Goal: Communication & Community: Answer question/provide support

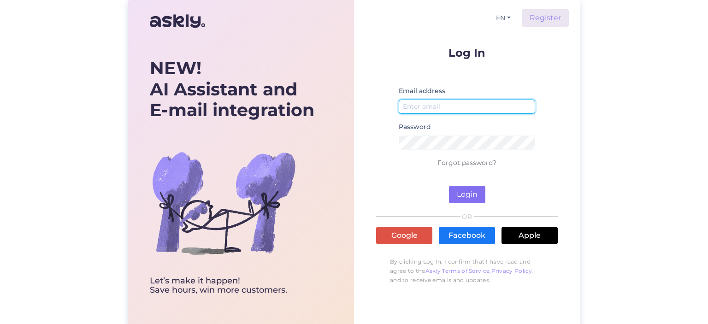
type input "[EMAIL_ADDRESS][DOMAIN_NAME]"
click at [458, 193] on button "Login" at bounding box center [467, 195] width 36 height 18
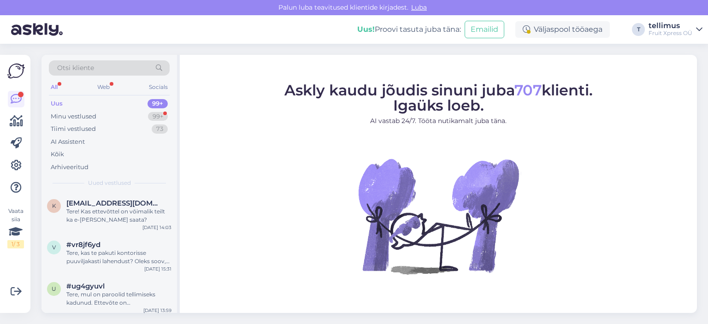
click at [76, 101] on div "Uus 99+" at bounding box center [109, 103] width 121 height 13
click at [87, 117] on div "Minu vestlused" at bounding box center [74, 116] width 46 height 9
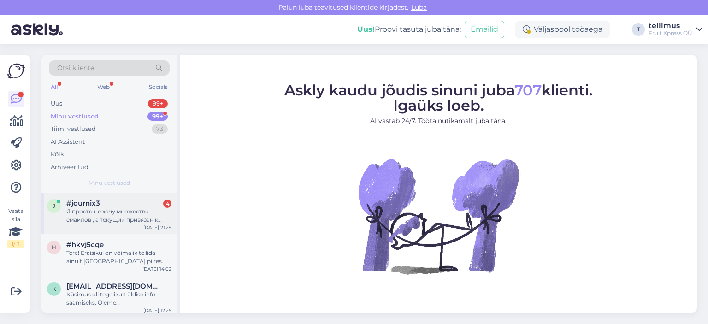
click at [124, 217] on div "Я просто не хочу множество емайлов , а текущий привязан к частому лицу, я хотел…" at bounding box center [118, 215] width 105 height 17
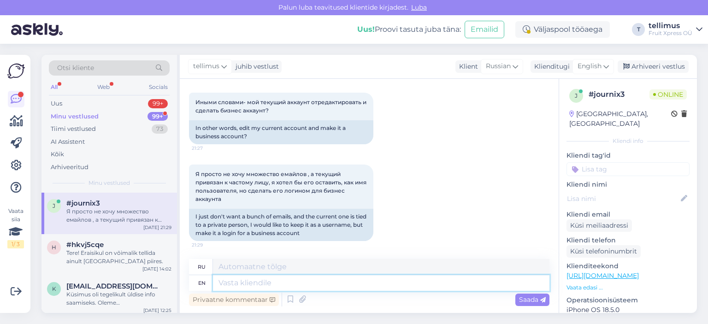
click at [295, 280] on textarea at bounding box center [381, 283] width 336 height 16
type textarea "Tere"
type textarea "Тере"
type textarea "[PERSON_NAME]"
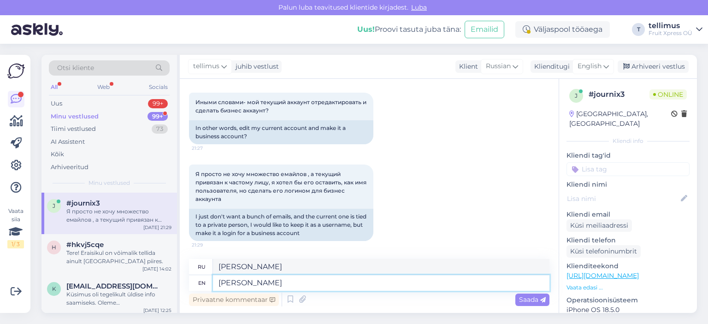
scroll to position [940, 0]
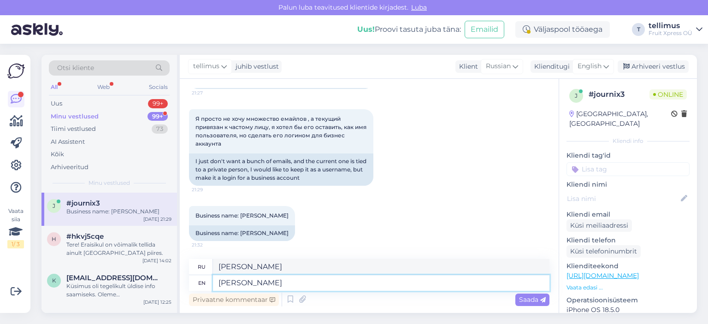
type textarea "[PERSON_NAME] s"
type textarea "[PERSON_NAME]"
type textarea "Tere meil saavad"
type textarea "Tere meil saavad tellida a"
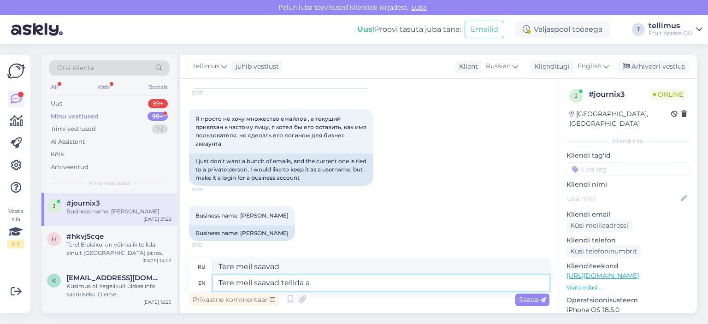
type textarea "Tere meil saavad tellida"
type textarea "Tere meil saavad tellida ainult"
type textarea "Tere meil saavad Tellida ainult"
type textarea "Tere meil saavad tellida ainult lepingulised"
type textarea "Tere meil saavad Tellida ainult lepingulized"
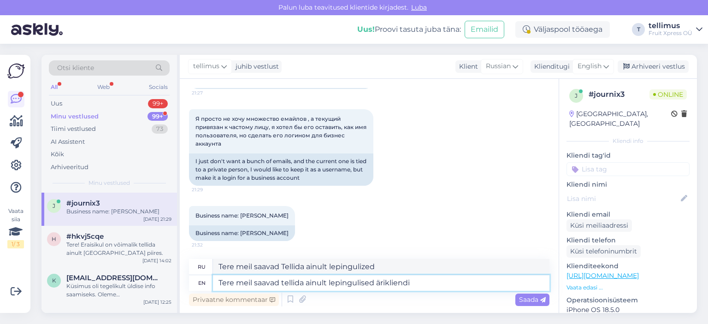
type textarea "Tere meil saavad tellida ainult lepingulised ärikliendid"
type textarea "Tere meil saavad Tellida ainult lepingulized ärikliendid"
type textarea "Tere meil saavad tellida ainult lepingulised ärikliendid."
type textarea "Tere meil saavad Tellida ainult lepingulized ärikliendid."
type textarea "Tere meil saavad tellida ainult lepingulised ärikliendid. [GEOGRAPHIC_DATA]"
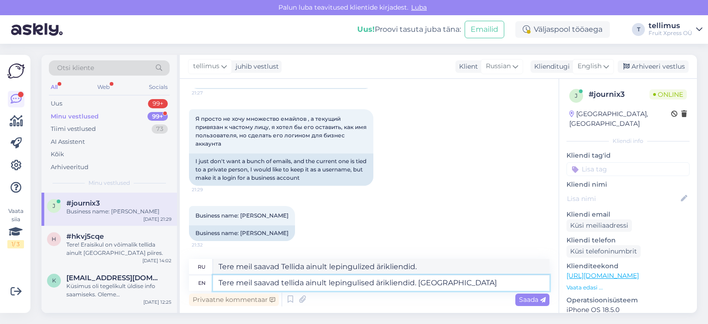
type textarea "Tere meil saavad Tellida ainult lepingulized ärikliendid. [GEOGRAPHIC_DATA]"
type textarea "Tere meil saavad tellida ainult lepingulised ärikliendid. Huvi k"
type textarea "Tere meil saavad Tellida ainult lepingulized ärikliendid. [GEOGRAPHIC_DATA]"
type textarea "Tere meil saavad tellida ainult lepingulised ärikliendid. Huvi korral ,"
type textarea "Tere meil saavad Tellida ainult lepingulized ärikliendid. Хуви Коррал"
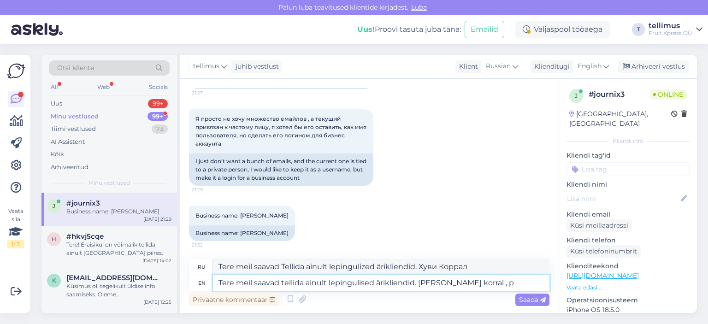
type textarea "Tere meil saavad tellida ainult lepingulised ärikliendid. Huvi korral , pa"
type textarea "Tere meil saavad Tellida ainult lepingulized ärikliendid. Хуви коррал,"
type textarea "Tere meil saavad tellida ainult lepingulised ärikliendid. Huvi korral , palun s"
type textarea "Tere meil saavad Tellida ainult lepingulized ärikliendid. Хуви коррал, палун"
type textarea "Tere meil saavad tellida ainult lepingulised ärikliendid. Huvi korral , palun s…"
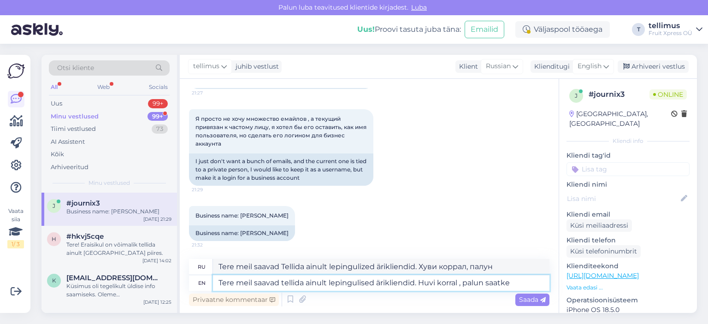
type textarea "Tere meil saavad Tellida ainult lepingulized ärikliendid. Хуви коррал, палун са…"
type textarea "Tere meil saavad tellida ainult lepingulised ärikliendid. Huvi korral , palun s…"
type textarea "Tere meil saavad Tellida ainult lepingulized ärikliendid. Хуви коррал, палун са…"
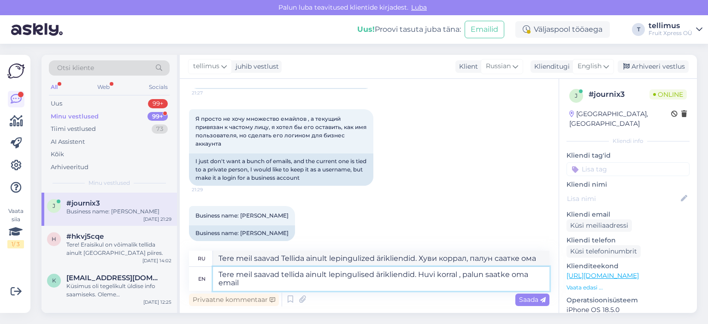
type textarea "Tere meil saavad tellida ainult lepingulised ärikliendid. Huvi korral , palun s…"
type textarea "Tere meil saavad Tellida ainult lepingulized ärikliendid. Хуви Коррал, Палун Са…"
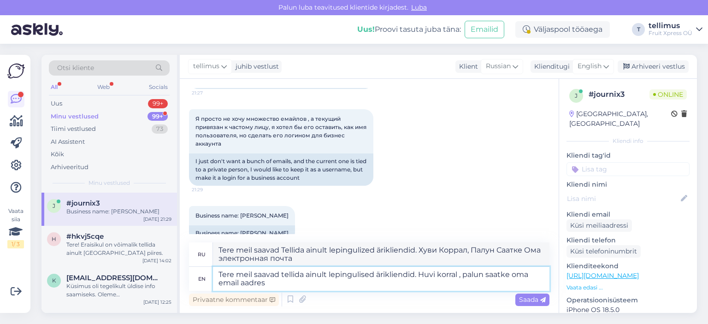
type textarea "Tere meil saavad tellida ainult lepingulised ärikliendid. Huvi korral , palun s…"
type textarea "Tere meil saavad Tellida ainult lepingulized ärikliendid. Huvi korral, palun sa…"
type textarea "Tere meil saavad tellida ainult lepingulised ärikliendid. Huvi korral , palun s…"
type textarea "Tere meil saavad Tellida ainult lepingulized ärikliendid. Huvi korral, palun sa…"
type textarea "Tere meil saavad tellida ainult lepingulised ärikliendid. Huvi korral , palun s…"
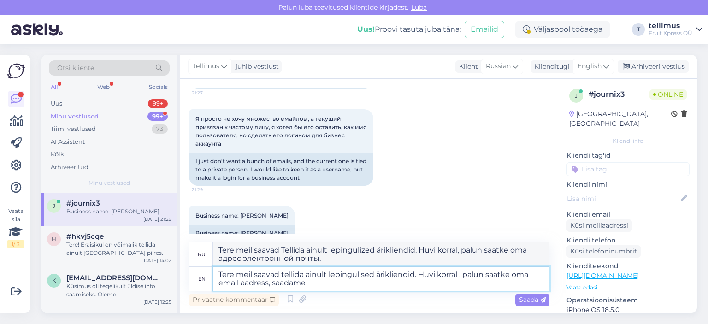
type textarea "Tere meil saavad Tellida ainult lepingulized ärikliendid. Huvi korral, palun sa…"
type textarea "Tere meil saavad tellida ainult lepingulised ärikliendid. Huvi korral , palun s…"
type textarea "Tere meil saavad Tellida ainult lepingulized ärikliendid. Huvi korral, palun sa…"
type textarea "Tere meil saavad tellida ainult lepingulised ärikliendid. Huvi korral , palun s…"
type textarea "Tere meil saavad Tellida ainult lepingulized ärikliendid. Huvi korral, palun sa…"
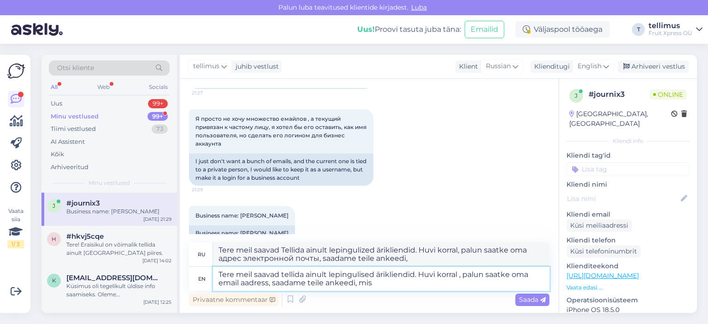
type textarea "Tere meil saavad tellida ainult lepingulised ärikliendid. Huvi korral , palun s…"
type textarea "Tere meil saavad Tellida ainult lepingulized ärikliendid. Huvi korral, palun sa…"
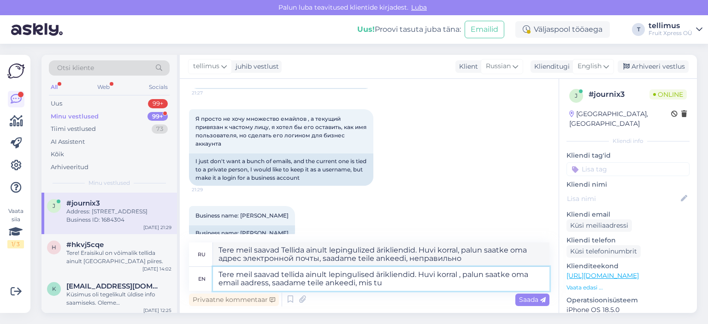
scroll to position [1045, 0]
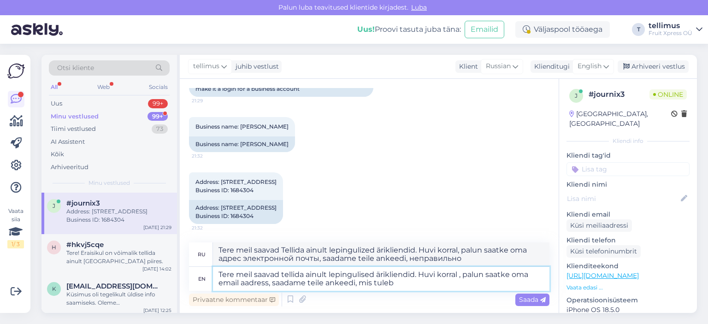
type textarea "Tere meil saavad tellida ainult lepingulised ärikliendid. Huvi korral , palun s…"
type textarea "Tere meil saavad Tellida ainult lepingulized ärikliendid. Huvi korral, palun sa…"
type textarea "Tere meil saavad tellida ainult lepingulised ärikliendid. Huvi korral , palun s…"
type textarea "Tere meil saavad Tellida ainult lepingulized ärikliendid. Huvi korral, palun sa…"
type textarea "Tere meil saavad tellida ainult lepingulised ärikliendid. Huvi korral , palun s…"
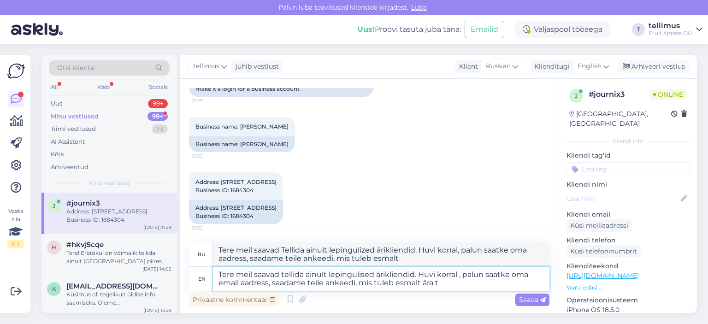
type textarea "Tere meil saavad Tellida ainult lepingulized ärikliendid. Huvi korral, palun sa…"
type textarea "Tere meil saavad tellida ainult lepingulised ärikliendid. Huvi korral , palun s…"
type textarea "Tere meil saavad Tellida ainult lepingulized ärikliendid. Huvi korral, palun sa…"
type textarea "Tere meil saavad tellida ainult lepingulised ärikliendid. Huvi korral , palun s…"
type textarea "Tere meil saavad Tellida ainult lepingulized ärikliendid. Если вы хотите, чтобы…"
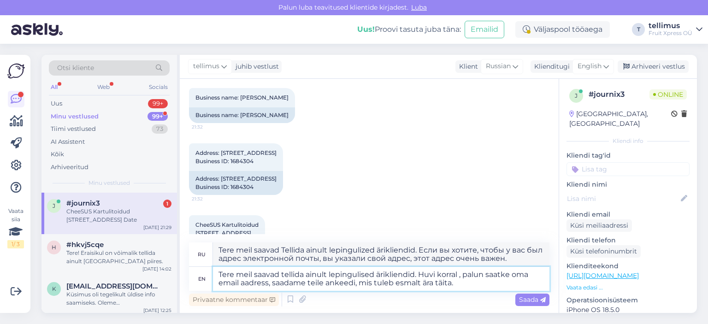
scroll to position [1150, 0]
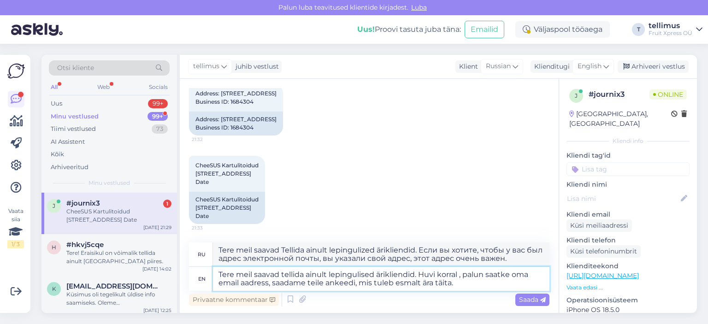
drag, startPoint x: 456, startPoint y: 285, endPoint x: 208, endPoint y: 265, distance: 248.3
click at [208, 265] on div "ru Tere meil saavad Tellida ainult lepingulized ärikliendid. Если вы хотите, чт…" at bounding box center [369, 266] width 360 height 48
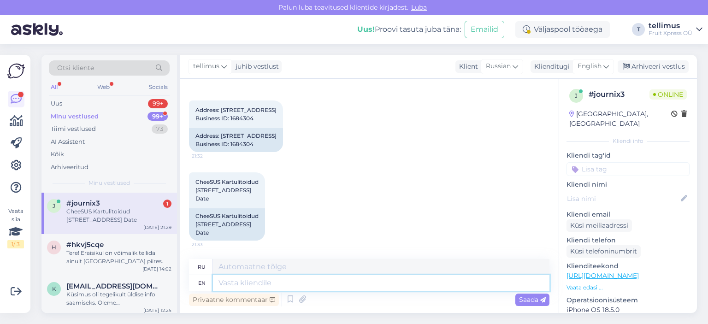
scroll to position [1134, 0]
click at [286, 299] on icon at bounding box center [290, 300] width 11 height 14
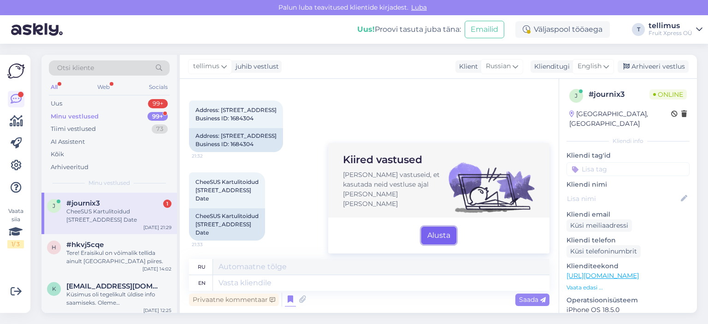
click at [443, 232] on button "Alusta" at bounding box center [438, 236] width 35 height 18
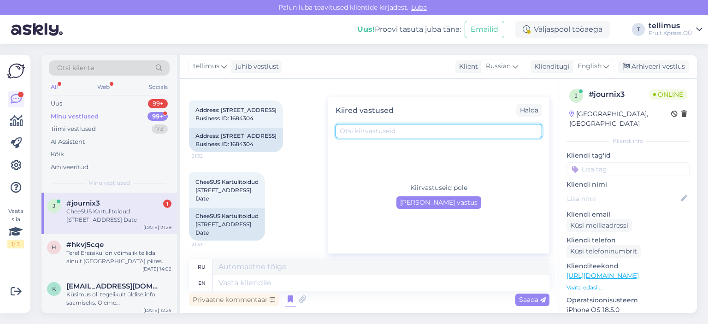
click at [370, 133] on input "text" at bounding box center [439, 131] width 206 height 14
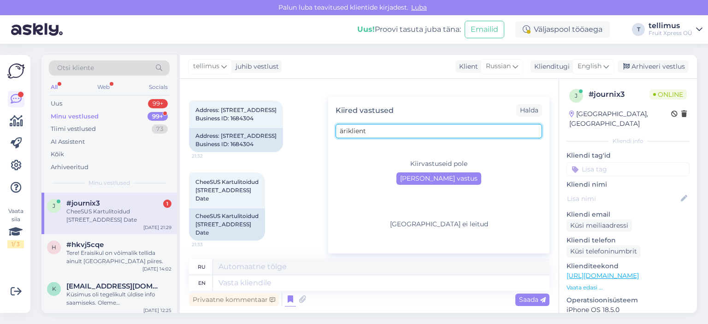
type input "äriklient"
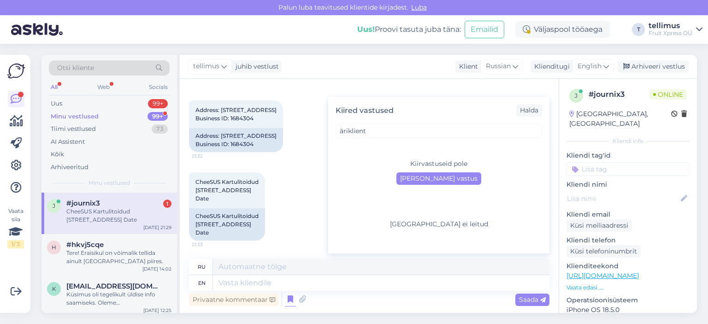
click at [280, 214] on div "CheeSUS Kartulitoidud [STREET_ADDRESS] Date 21:33 CheeSUS Kartulitoidud [STREET…" at bounding box center [369, 206] width 360 height 88
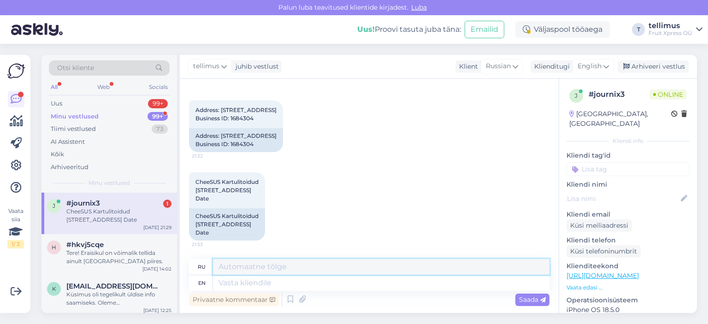
click at [259, 265] on textarea at bounding box center [381, 267] width 336 height 16
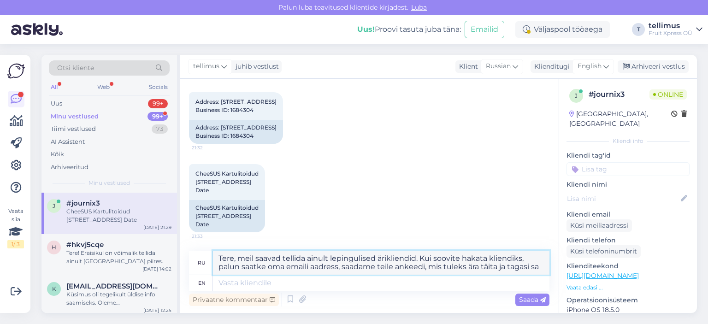
scroll to position [1150, 0]
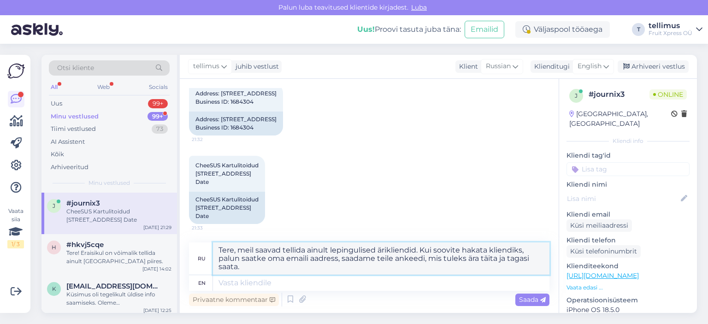
drag, startPoint x: 243, startPoint y: 271, endPoint x: 217, endPoint y: 250, distance: 33.2
click at [217, 250] on textarea "Tere, meil saavad tellida ainult lepingulised ärikliendid. Kui soovite hakata k…" at bounding box center [381, 258] width 336 height 32
type textarea "Tere, meil saavad tellida ainult lepingulised ärikliendid. Kui soovite hakata k…"
paste textarea "Tere, meil saavad tellida ainult lepingulised ärikliendid. Kui soovite hakata k…"
type textarea "Tere, meil saavad tellida ainult lepingulised ärikliendid. Kui soovite hakata k…"
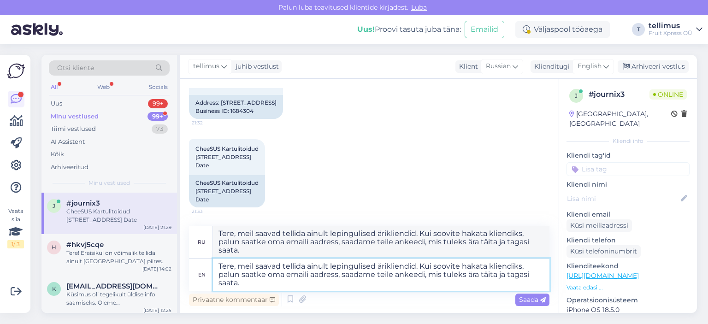
type textarea "Tere, meil saavad Tellida ainult lepingulized ärikliendid. Если вы советуете св…"
click at [422, 268] on textarea "Tere, meil saavad tellida ainult lepingulised ärikliendid. Kui soovite hakata k…" at bounding box center [381, 275] width 336 height 32
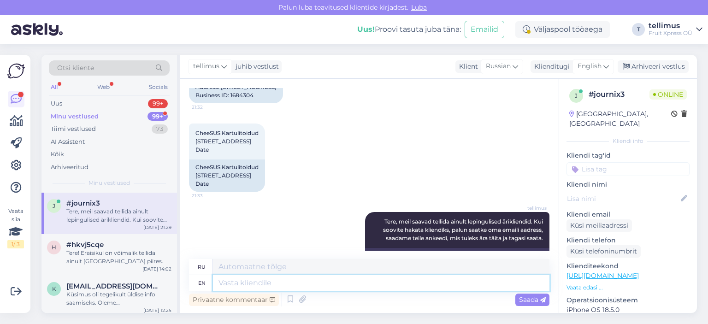
scroll to position [1230, 0]
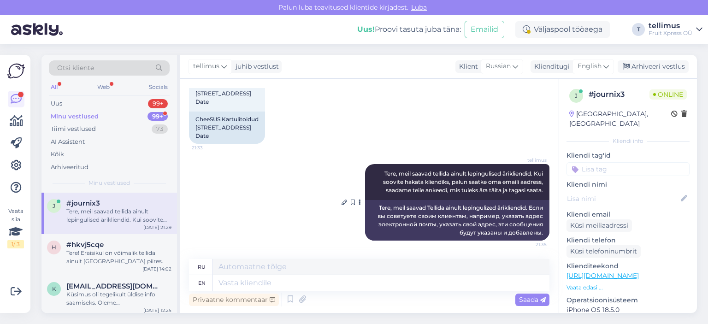
click at [512, 210] on div "Tere, meil saavad Tellida ainult lepingulized ärikliendid. Если вы советуете св…" at bounding box center [457, 220] width 184 height 41
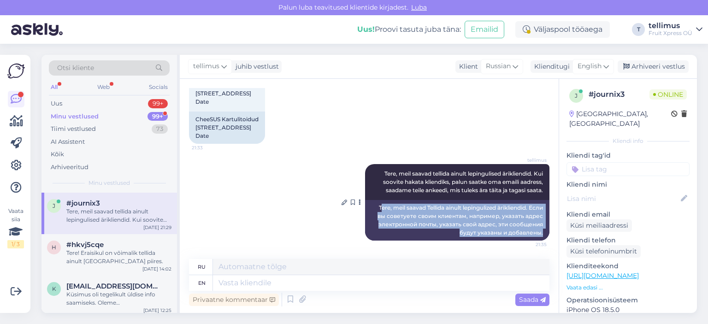
drag, startPoint x: 369, startPoint y: 208, endPoint x: 542, endPoint y: 232, distance: 174.5
click at [542, 232] on div "Tere, meil saavad Tellida ainult lepingulized ärikliendid. Если вы советуете св…" at bounding box center [457, 220] width 184 height 41
click at [402, 221] on div "Tere, meil saavad Tellida ainult lepingulized ärikliendid. Если вы советуете св…" at bounding box center [457, 220] width 184 height 41
drag, startPoint x: 365, startPoint y: 207, endPoint x: 540, endPoint y: 234, distance: 176.7
click at [540, 234] on div "Tere, meil saavad Tellida ainult lepingulized ärikliendid. Если вы советуете св…" at bounding box center [457, 220] width 184 height 41
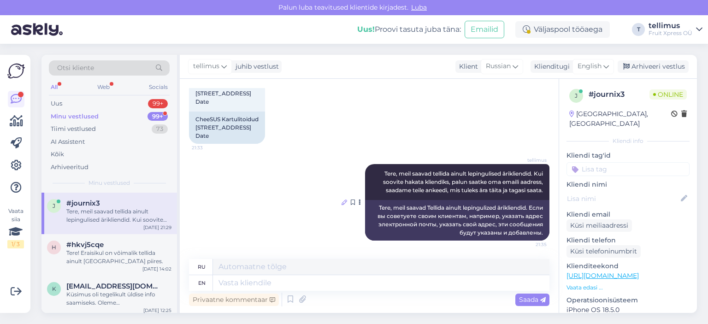
click at [342, 202] on icon at bounding box center [345, 203] width 6 height 6
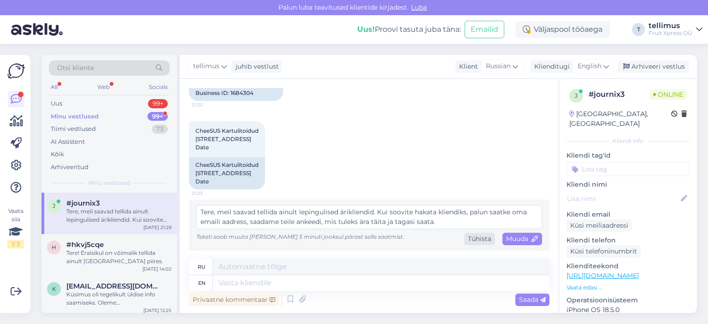
click at [483, 241] on div "Tühista" at bounding box center [479, 239] width 31 height 12
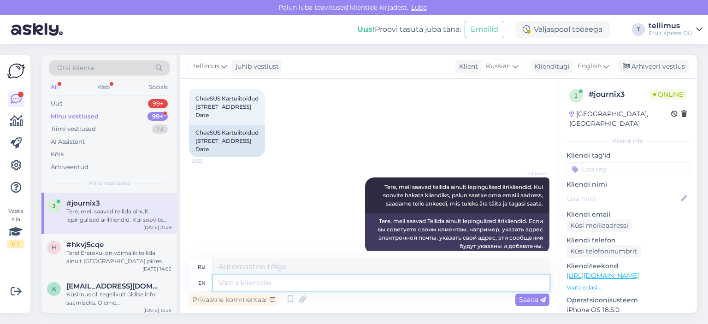
click at [328, 286] on textarea at bounding box center [381, 283] width 336 height 16
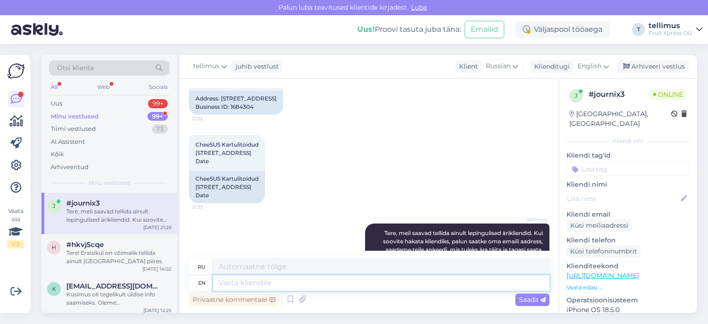
scroll to position [1230, 0]
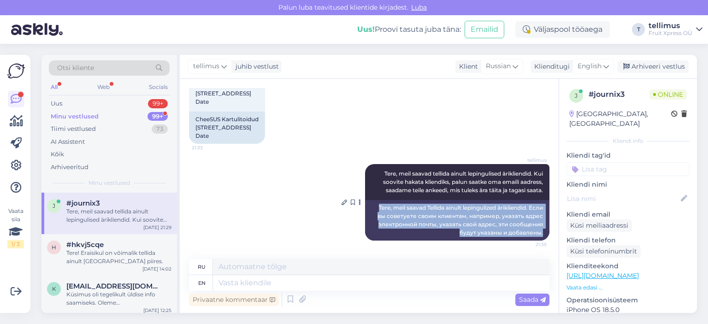
drag, startPoint x: 537, startPoint y: 232, endPoint x: 365, endPoint y: 206, distance: 173.9
click at [365, 206] on div "Tere, meil saavad Tellida ainult lepingulized ärikliendid. Если вы советуете св…" at bounding box center [457, 220] width 184 height 41
click at [342, 200] on icon at bounding box center [345, 203] width 6 height 6
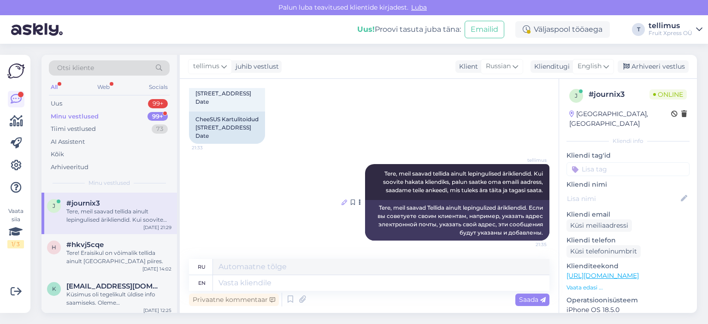
scroll to position [1185, 0]
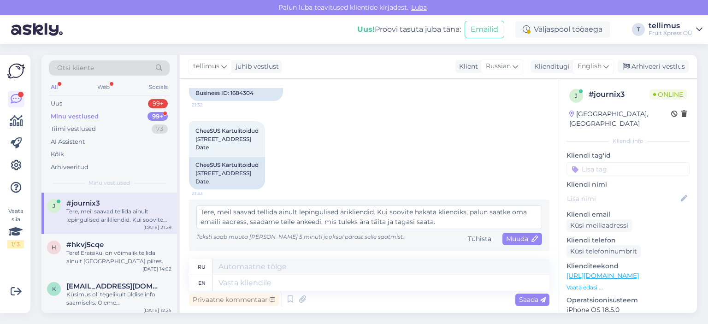
drag, startPoint x: 449, startPoint y: 219, endPoint x: 181, endPoint y: 213, distance: 268.3
click at [181, 213] on div "Vestlus algas [DATE] Здравствуйте, хотел бы заказать картофель XL вместо XXL, 1…" at bounding box center [369, 196] width 379 height 234
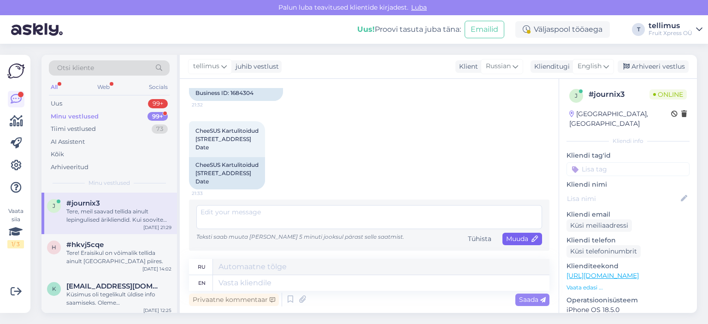
click at [511, 237] on span "Muuda" at bounding box center [522, 239] width 32 height 8
click at [219, 218] on textarea at bounding box center [369, 217] width 346 height 24
click at [59, 152] on div "Kõik" at bounding box center [57, 154] width 13 height 9
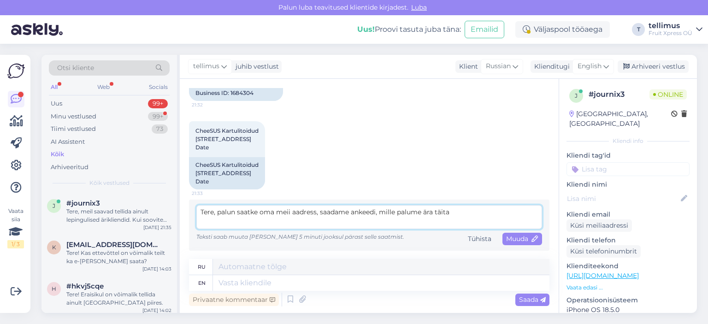
click at [353, 215] on textarea "Tere, palun saatke oma meii aadress, saadame ankeedi, mille palume ära täita" at bounding box center [369, 217] width 346 height 24
click at [352, 214] on textarea "Tere, palun saatke oma meii aadress, saadame ankeedi, mille palume ära täita" at bounding box center [369, 217] width 346 height 24
click at [472, 211] on textarea "Tere, palun saatke oma meii aadress, saadame teile ankeedi, mille palume ära tä…" at bounding box center [369, 217] width 346 height 24
type textarea "Tere, palun saatke oma meii aadress, saadame teile ankeedi, mille palume ära tä…"
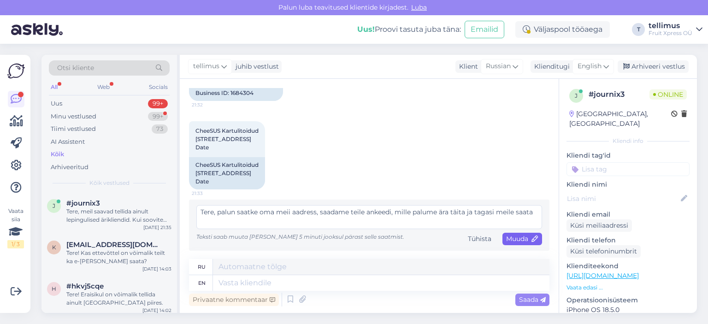
click at [513, 236] on span "Muuda" at bounding box center [522, 239] width 32 height 8
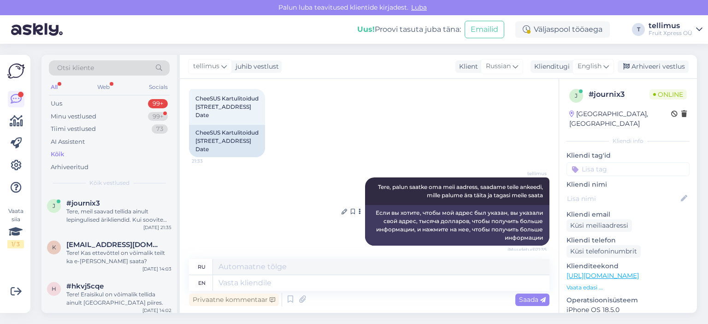
scroll to position [1222, 0]
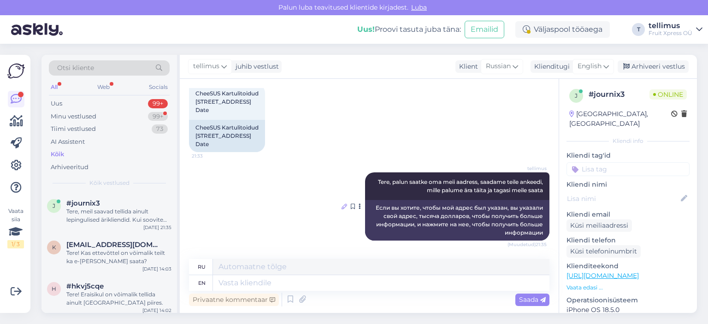
click at [342, 207] on icon at bounding box center [345, 207] width 6 height 6
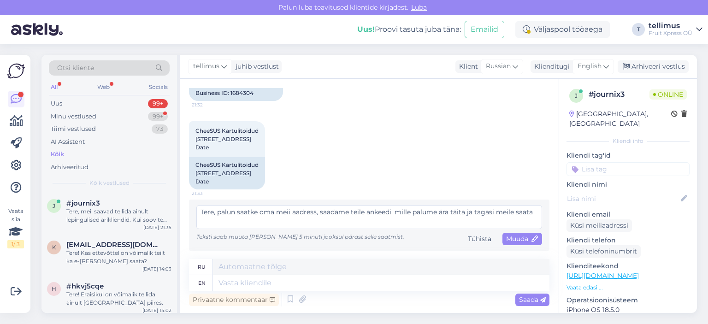
scroll to position [0, 0]
drag, startPoint x: 253, startPoint y: 222, endPoint x: 196, endPoint y: 207, distance: 59.1
click at [196, 207] on div "Tere, palun saatke oma meii aadress, saadame teile ankeedi, mille palume ära tä…" at bounding box center [369, 225] width 346 height 40
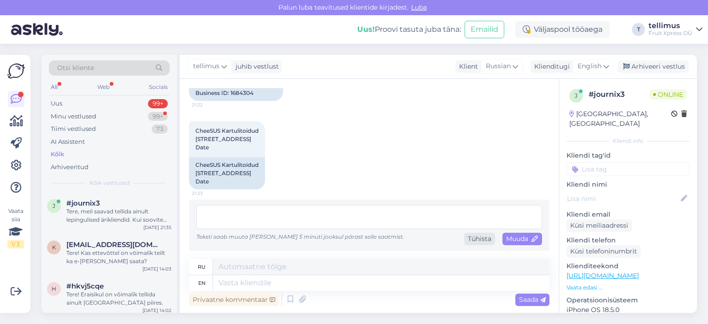
click at [480, 236] on div "Tühista" at bounding box center [479, 239] width 31 height 12
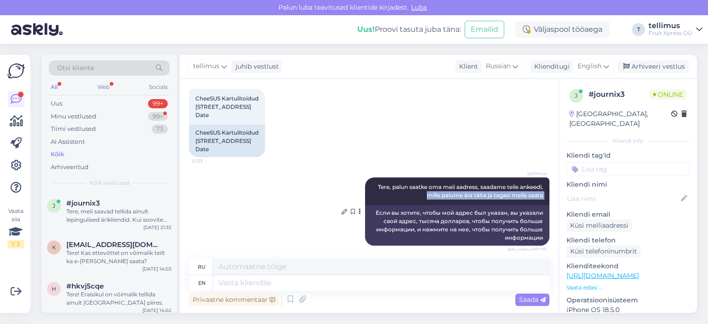
drag, startPoint x: 537, startPoint y: 218, endPoint x: 394, endPoint y: 235, distance: 144.2
click at [370, 238] on div "tellimus [PERSON_NAME], palun saatke oma meii aadress, saadame teile ankeedi, m…" at bounding box center [457, 211] width 184 height 68
drag, startPoint x: 389, startPoint y: 238, endPoint x: 375, endPoint y: 239, distance: 14.4
click at [389, 238] on div "Если вы хотите, чтобы мой адрес был указан, вы указали свой адрес, тысяча долла…" at bounding box center [457, 225] width 184 height 41
click at [342, 214] on icon at bounding box center [345, 212] width 6 height 6
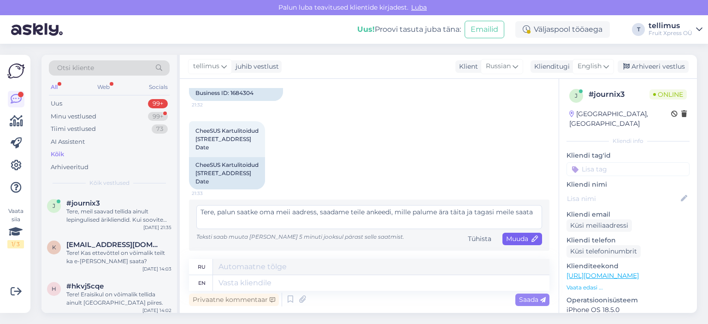
click at [518, 241] on span "Muuda" at bounding box center [522, 239] width 32 height 8
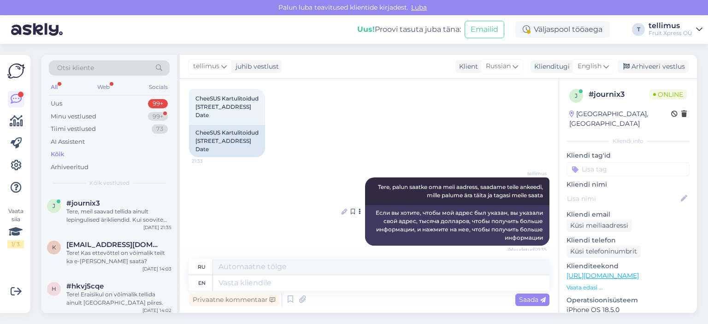
click at [342, 214] on icon at bounding box center [345, 212] width 6 height 6
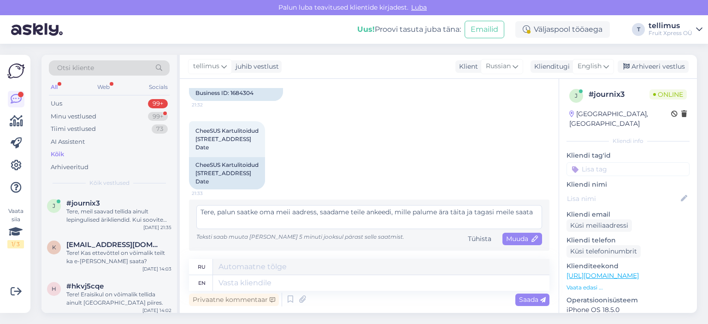
drag, startPoint x: 493, startPoint y: 222, endPoint x: 180, endPoint y: 195, distance: 314.1
click at [180, 195] on div "Vestlus algas [DATE] Здравствуйте, хотел бы заказать картофель XL вместо XXL, 1…" at bounding box center [369, 196] width 379 height 234
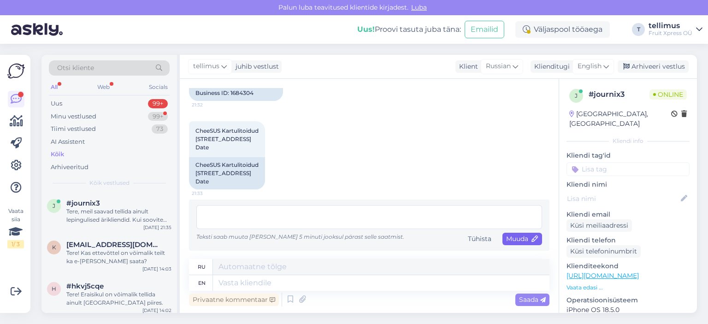
click at [506, 240] on span "Muuda" at bounding box center [522, 239] width 32 height 8
click at [509, 242] on span "Muuda" at bounding box center [522, 239] width 32 height 8
click at [490, 287] on textarea at bounding box center [381, 283] width 336 height 16
click at [269, 283] on textarea at bounding box center [381, 283] width 336 height 16
click at [267, 265] on textarea at bounding box center [381, 267] width 336 height 16
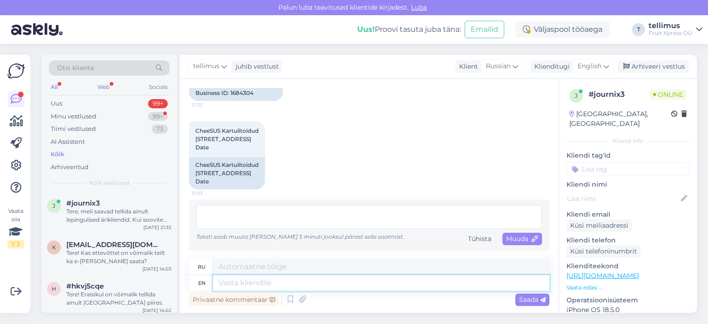
click at [262, 286] on textarea at bounding box center [381, 283] width 336 height 16
type textarea "Tere"
type textarea "Тере"
type textarea "Tere,"
type textarea "Тере,"
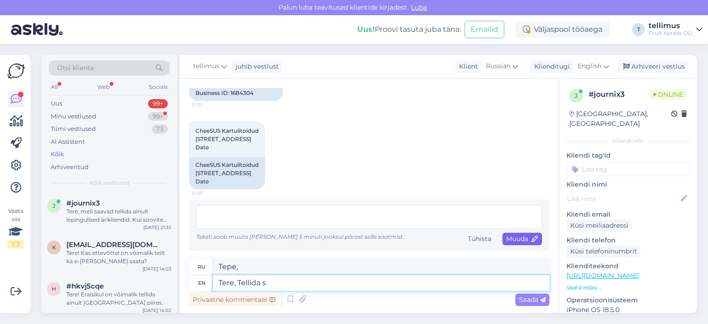
type textarea "Tere, Tellida sa"
type textarea "Тере, Теллида"
type textarea "Tere, Tellida saavad ai"
type textarea "Tere, Tellida saavad"
type textarea "Tere, Tellida saavad ainult"
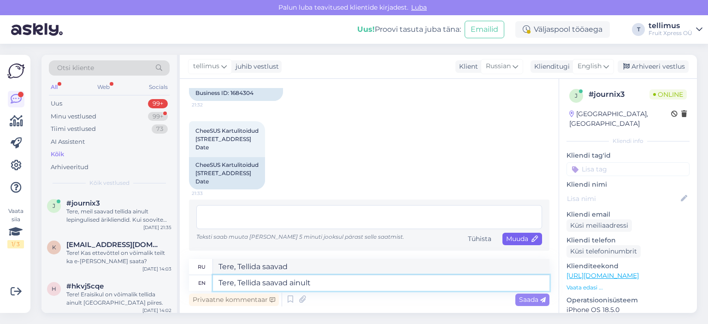
type textarea "Tere, Tellida saavad ainult"
type textarea "Tere, Tellida saavad ainult lepinguga"
type textarea "Tere, Tellida saavad ainult lepinguga ärikliendid"
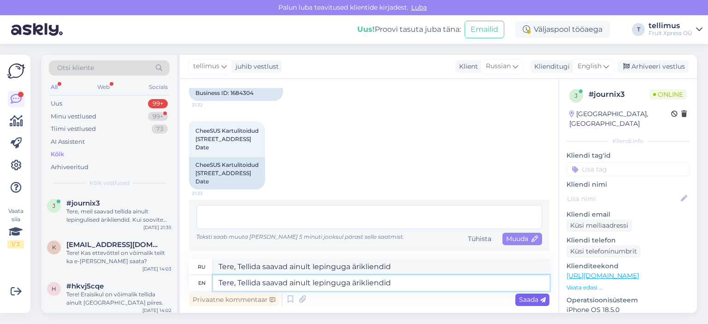
type textarea "Tere, Tellida saavad ainult lepinguga ärikliendid"
click at [529, 299] on span "Saada" at bounding box center [532, 299] width 27 height 8
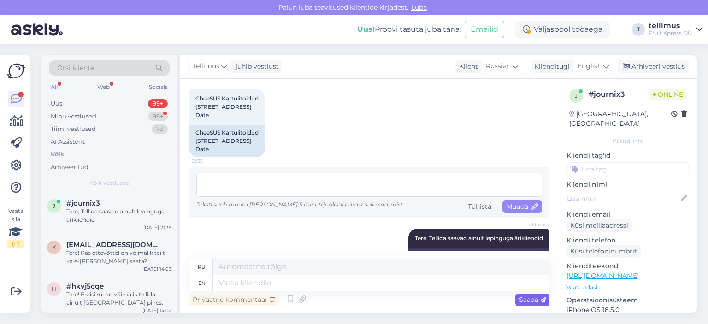
scroll to position [1240, 0]
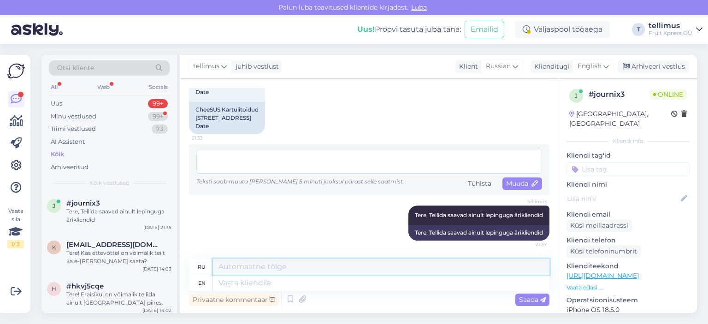
click at [267, 272] on textarea at bounding box center [381, 267] width 336 height 16
click at [267, 280] on textarea at bounding box center [381, 283] width 336 height 16
type textarea "mis o"
type textarea "мис"
type textarea "mis on t"
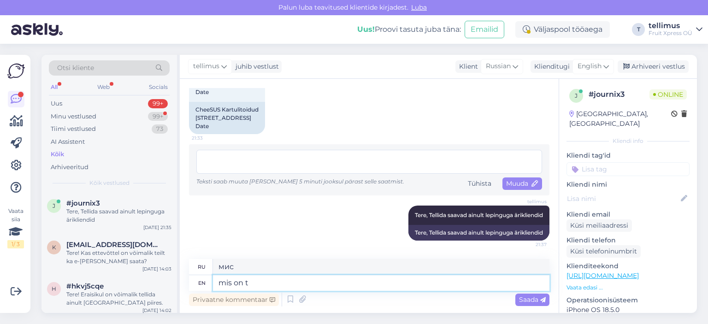
type textarea "неправильно на"
type textarea "mis on teie"
type textarea "мис он тее"
type textarea "mis on [PERSON_NAME]"
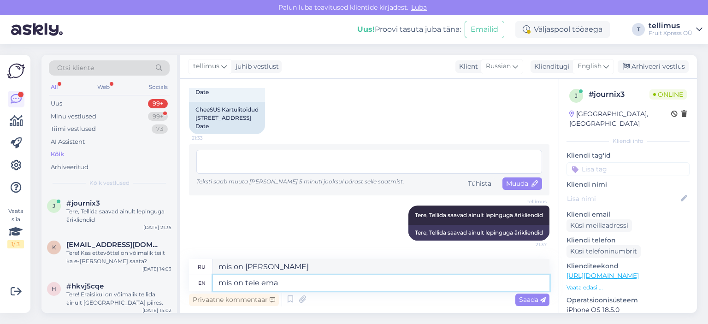
type textarea "mis on [PERSON_NAME]"
type textarea "mis on teie emai"
type textarea "mis on teie"
type textarea "мис он тее"
type textarea "mis on [PERSON_NAME]"
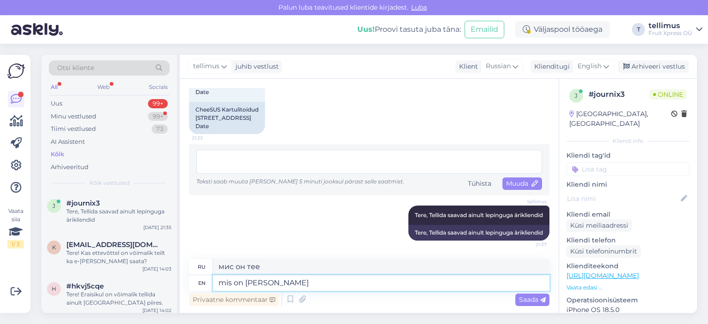
type textarea "mis on [PERSON_NAME]"
type textarea "mis on [PERSON_NAME] aadress"
type textarea "mis on [PERSON_NAME] aadress?"
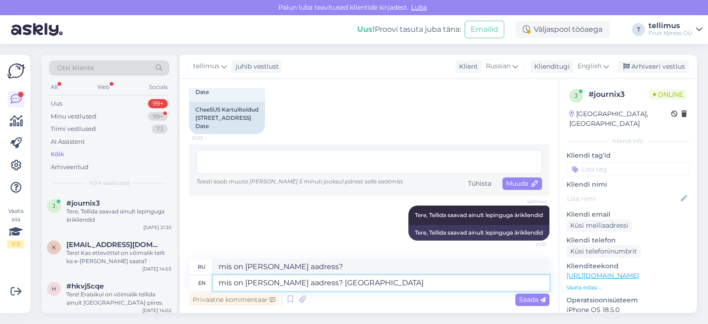
type textarea "mis on [PERSON_NAME] aadress? [GEOGRAPHIC_DATA]"
type textarea "неправильно указан твой адрес? [GEOGRAPHIC_DATA]"
type textarea "mis on [PERSON_NAME] aadress? [GEOGRAPHIC_DATA] teile a"
type textarea "неправильно указан твой адрес? Саадаме Тейле"
type textarea "mis on [PERSON_NAME] aadress? Saadame teile ankeedi, mi"
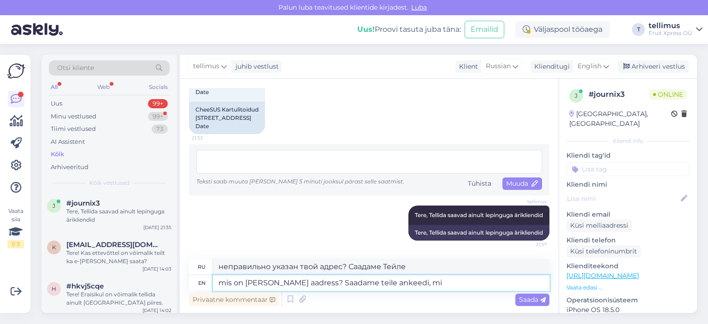
type textarea "неправильно указан твой адрес? Саадаме тейле анкиди,"
type textarea "mis on [PERSON_NAME] aadress? Saadame teile ankeedi, mille"
type textarea "неправильно указан твой адрес? Saadame teile ankeedi, mille"
type textarea "mis on [PERSON_NAME] aadress? Saadame teile ankeedi, mille palume"
type textarea "неправильно указан твой адрес? Saadame teile ankeedi, mille palume"
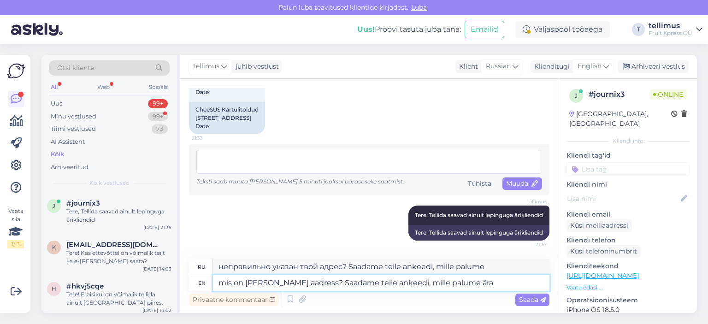
type textarea "mis on [PERSON_NAME] aadress? Saadame teile ankeedi, mille palume ära"
type textarea "неправильно указан твой адрес? Saadame teile ankeedi, mille palume ära"
type textarea "mis on [PERSON_NAME] aadress? Saadame teile ankeedi, mille palume ära täita"
type textarea "неправильно указан твой адрес? Saadame teile ankeedi, mille palume ära täita"
type textarea "mis on [PERSON_NAME] aadress? Saadame teile ankeedi, mille palume ära täita"
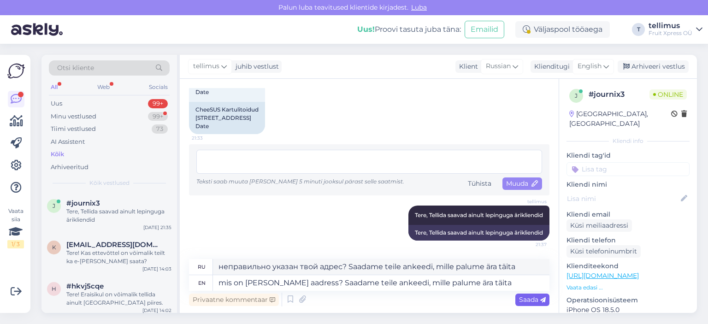
click at [524, 300] on span "Saada" at bounding box center [532, 299] width 27 height 8
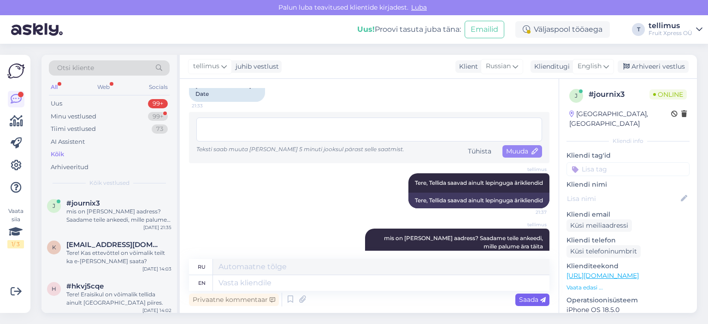
scroll to position [1312, 0]
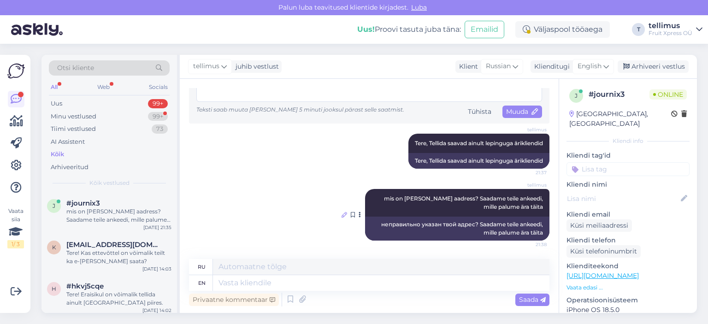
click at [342, 213] on icon at bounding box center [345, 215] width 6 height 6
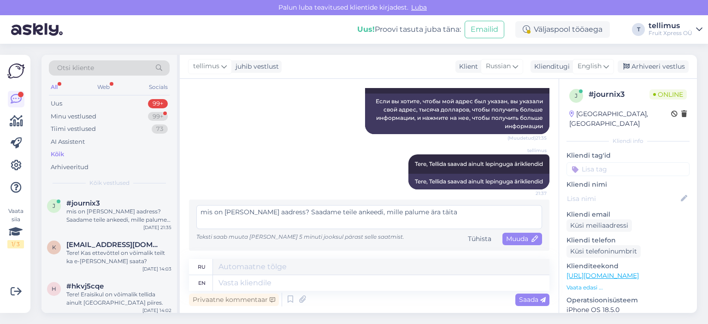
drag, startPoint x: 282, startPoint y: 227, endPoint x: 254, endPoint y: 226, distance: 27.7
click at [254, 226] on textarea "mis on [PERSON_NAME] aadress? Saadame teile ankeedi, mille palume ära täita" at bounding box center [369, 217] width 346 height 24
click at [266, 228] on textarea "mis on [PERSON_NAME] aadress? Saadame teile ankeedi, mille palume ära täita" at bounding box center [369, 217] width 346 height 24
click at [212, 227] on textarea "mis on [PERSON_NAME] aadress? Saadame teile ankeedi, mille palume ära täita" at bounding box center [369, 217] width 346 height 24
click at [476, 229] on textarea "kuidas on [PERSON_NAME] aadress? Saadame teile ankeedi, mille palume ära täita" at bounding box center [369, 217] width 346 height 24
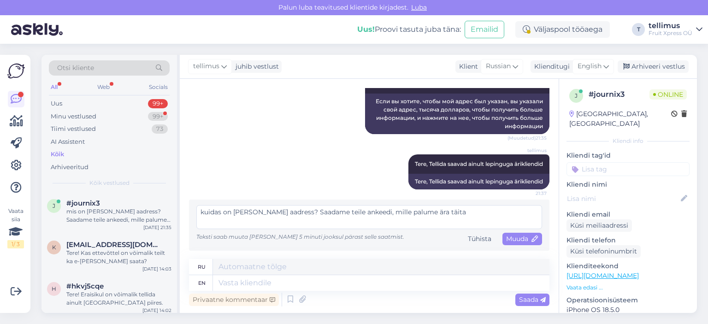
scroll to position [1328, 0]
type textarea "kuidas on [PERSON_NAME] aadress? Saadame teile ankeedi, mille palume ära täita"
click at [506, 239] on span "Muuda" at bounding box center [522, 239] width 32 height 8
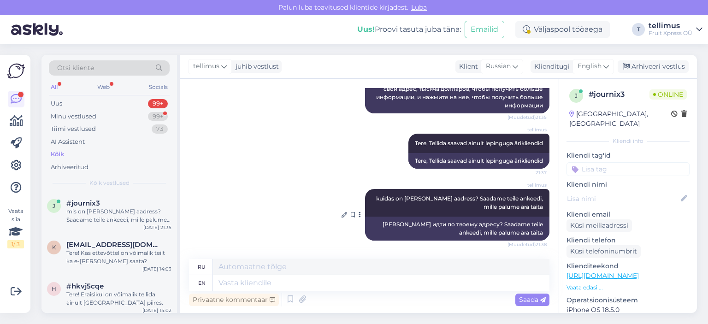
scroll to position [1257, 0]
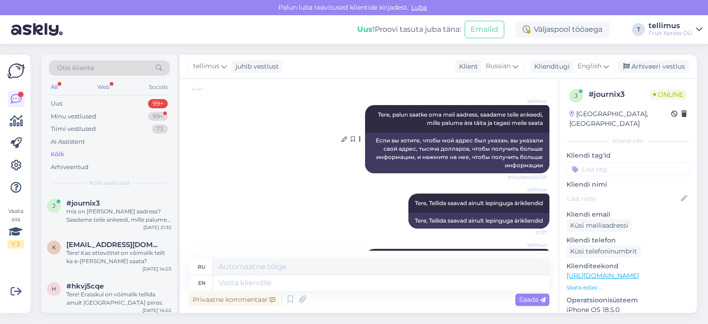
click at [528, 173] on div "Если вы хотите, чтобы мой адрес был указан, вы указали свой адрес, тысяча долла…" at bounding box center [457, 153] width 184 height 41
click at [359, 142] on icon at bounding box center [360, 139] width 2 height 6
click at [348, 160] on link "Teata tõlkeveast" at bounding box center [328, 154] width 67 height 12
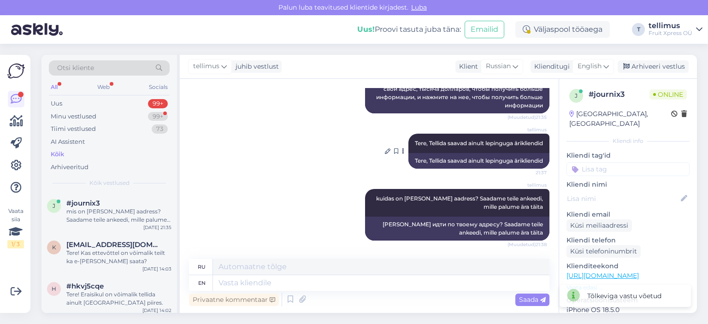
click at [450, 162] on div "Tere, Tellida saavad ainult lepinguga ärikliendid" at bounding box center [478, 161] width 141 height 16
click at [428, 223] on div "[PERSON_NAME] идти по твоему адресу? Saadame teile ankeedi, mille palume ära tä…" at bounding box center [457, 229] width 184 height 24
click at [357, 211] on button at bounding box center [360, 215] width 6 height 8
click at [345, 229] on link "Teata tõlkeveast" at bounding box center [328, 230] width 67 height 12
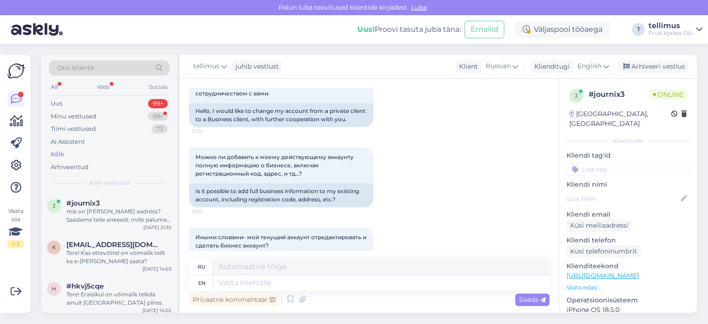
scroll to position [704, 0]
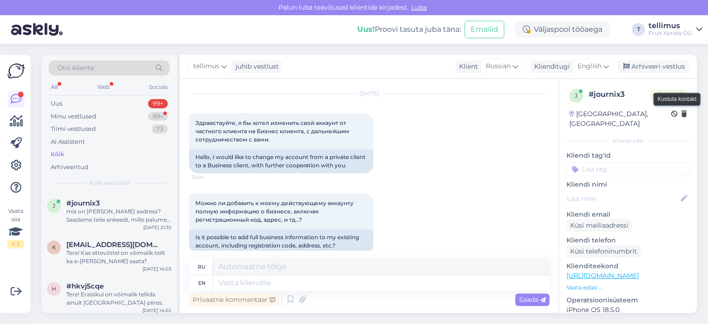
click at [681, 113] on icon at bounding box center [684, 114] width 6 height 6
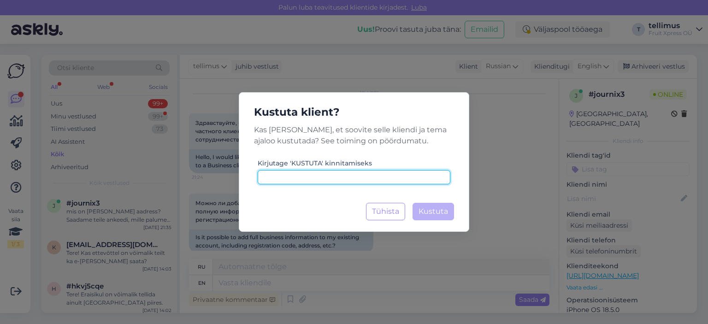
click at [321, 174] on input at bounding box center [354, 177] width 193 height 14
type input "kustuta"
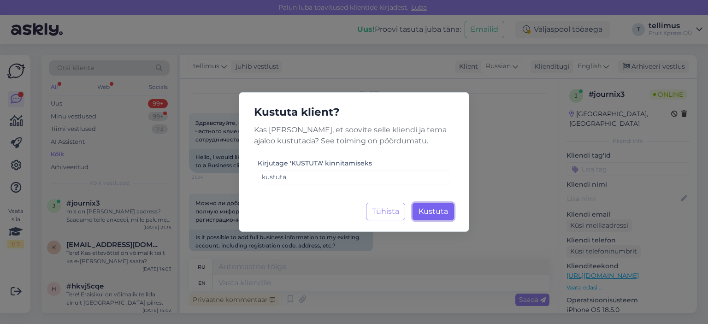
click at [436, 212] on span "Kustuta" at bounding box center [432, 211] width 29 height 9
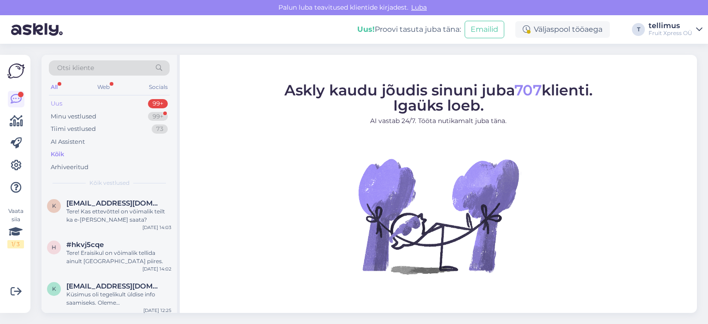
click at [95, 103] on div "Uus 99+" at bounding box center [109, 103] width 121 height 13
click at [93, 119] on div "Minu vestlused" at bounding box center [74, 116] width 46 height 9
